Goal: Navigation & Orientation: Find specific page/section

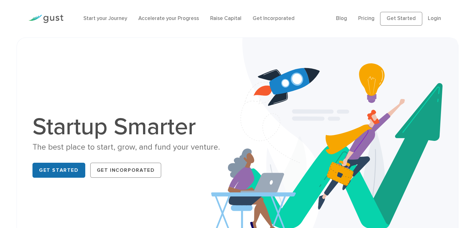
click at [48, 171] on link "Get Started" at bounding box center [58, 170] width 53 height 15
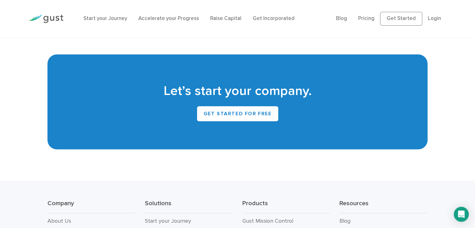
scroll to position [2863, 0]
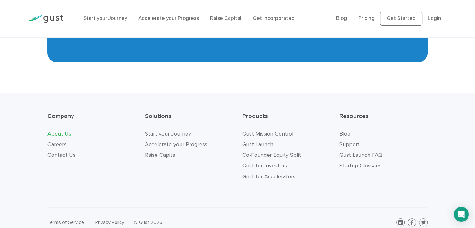
click at [65, 130] on link "About Us" at bounding box center [59, 133] width 24 height 7
